Goal: Find specific page/section: Find specific page/section

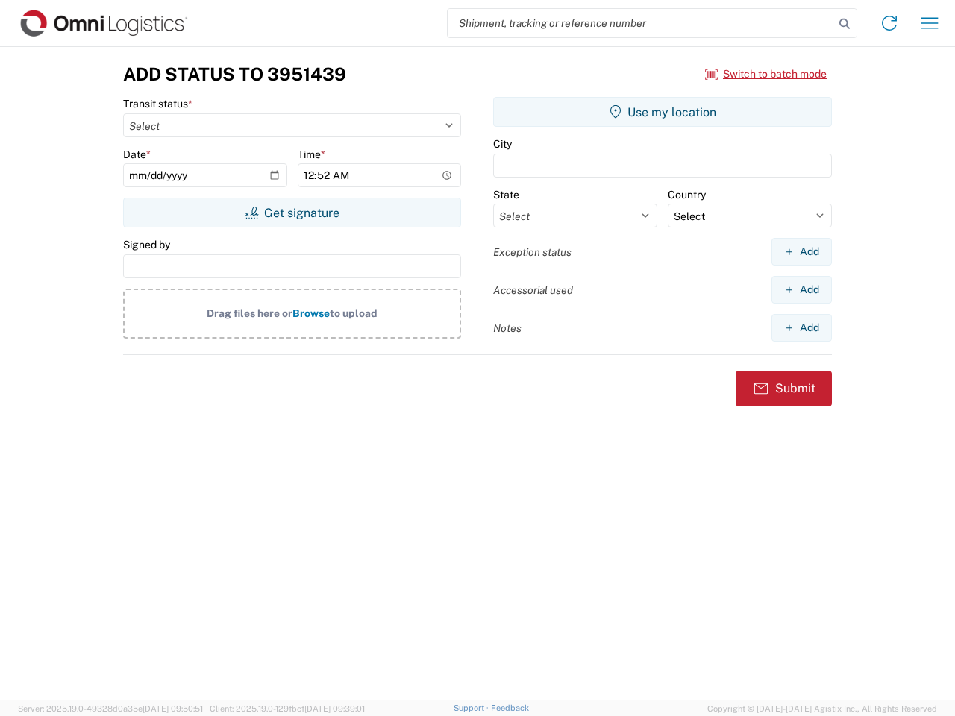
click at [641, 23] on input "search" at bounding box center [641, 23] width 387 height 28
click at [845, 24] on icon at bounding box center [844, 23] width 21 height 21
click at [889, 23] on icon at bounding box center [890, 23] width 24 height 24
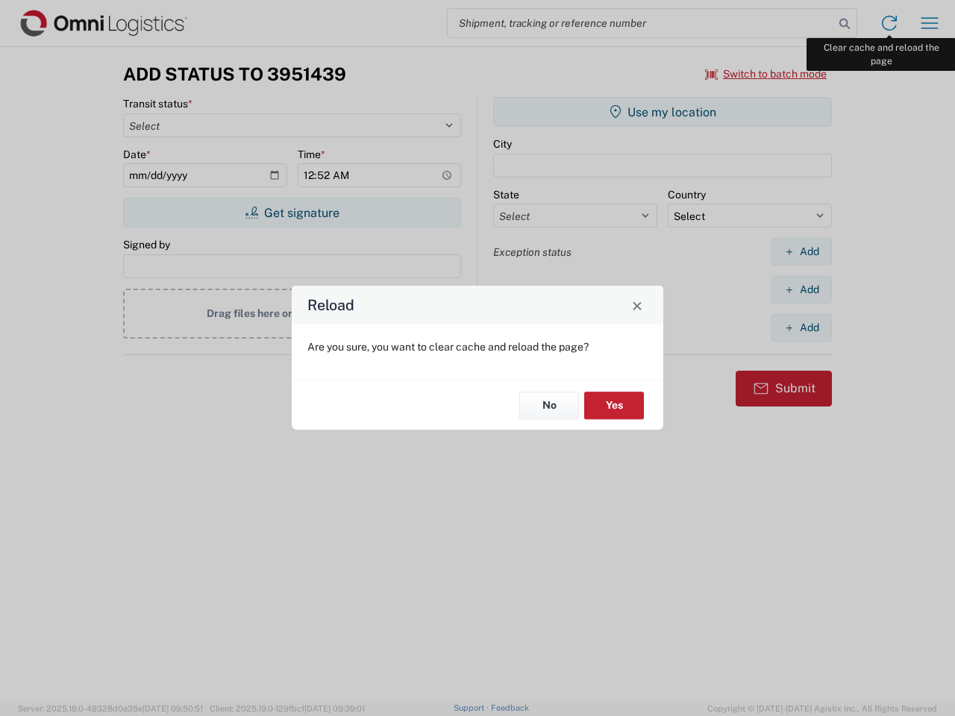
click at [930, 23] on div "Reload Are you sure, you want to clear cache and reload the page? No Yes" at bounding box center [477, 358] width 955 height 716
click at [766, 74] on div "Reload Are you sure, you want to clear cache and reload the page? No Yes" at bounding box center [477, 358] width 955 height 716
click at [292, 213] on div "Reload Are you sure, you want to clear cache and reload the page? No Yes" at bounding box center [477, 358] width 955 height 716
click at [663, 112] on div "Reload Are you sure, you want to clear cache and reload the page? No Yes" at bounding box center [477, 358] width 955 height 716
click at [801, 251] on div "Reload Are you sure, you want to clear cache and reload the page? No Yes" at bounding box center [477, 358] width 955 height 716
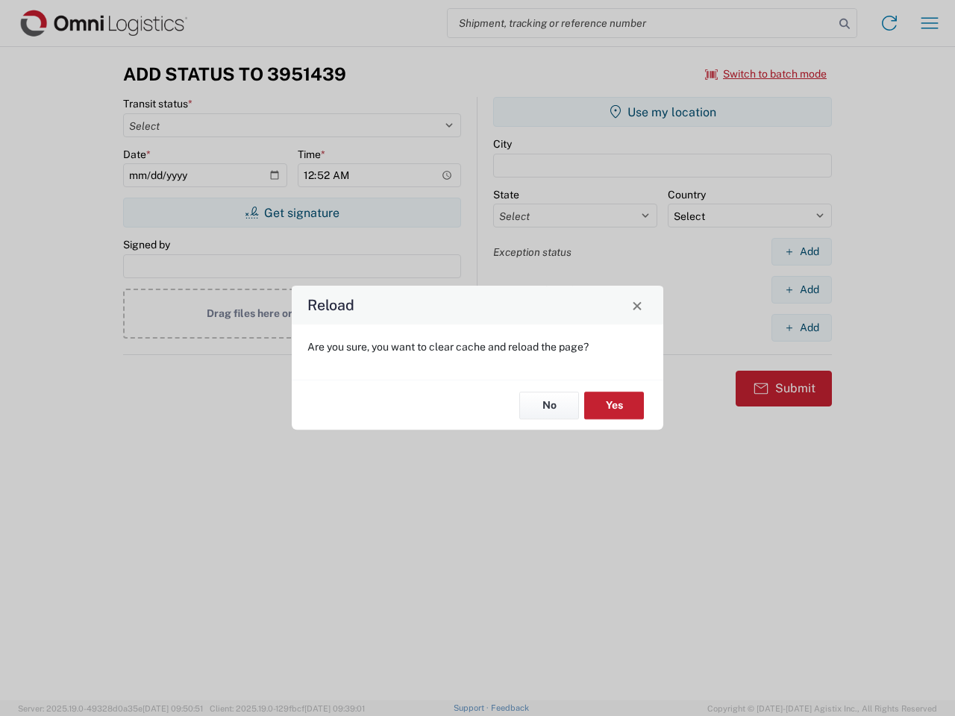
click at [801, 290] on div "Reload Are you sure, you want to clear cache and reload the page? No Yes" at bounding box center [477, 358] width 955 height 716
click at [801, 328] on div "Reload Are you sure, you want to clear cache and reload the page? No Yes" at bounding box center [477, 358] width 955 height 716
